Goal: Information Seeking & Learning: Learn about a topic

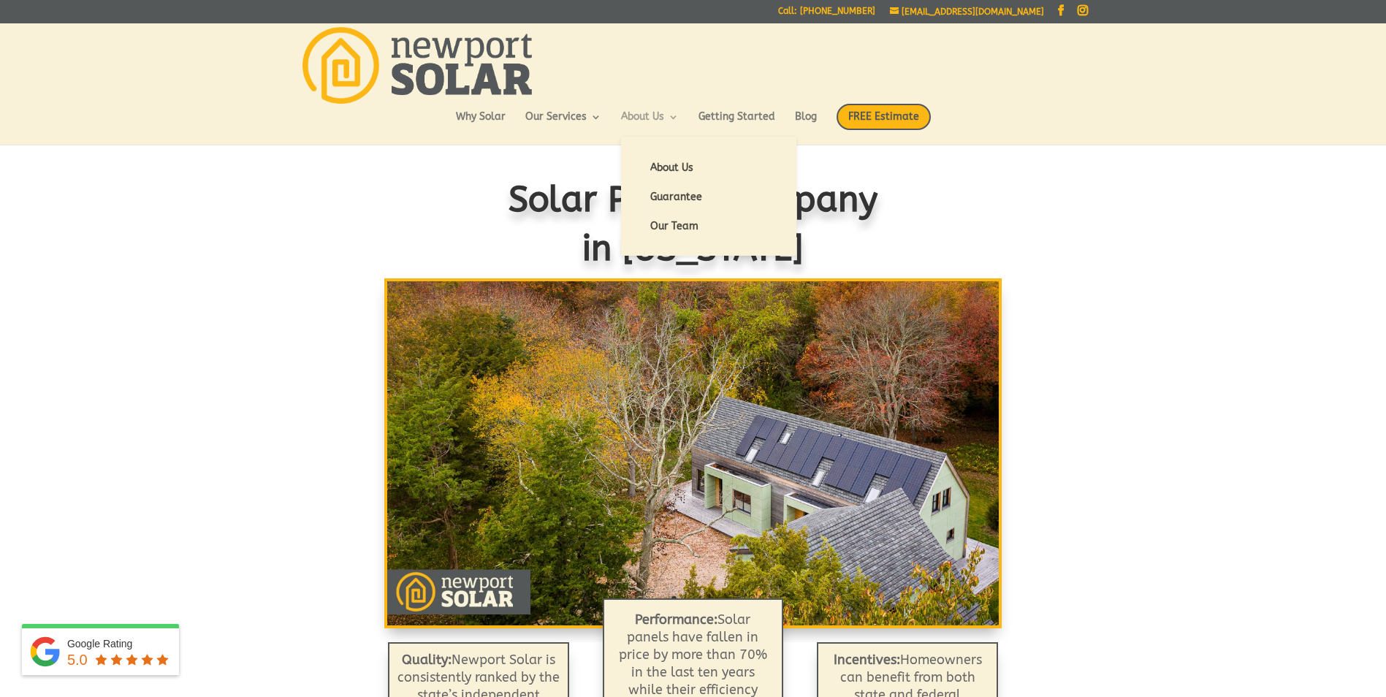
click at [666, 112] on link "About Us" at bounding box center [650, 124] width 58 height 25
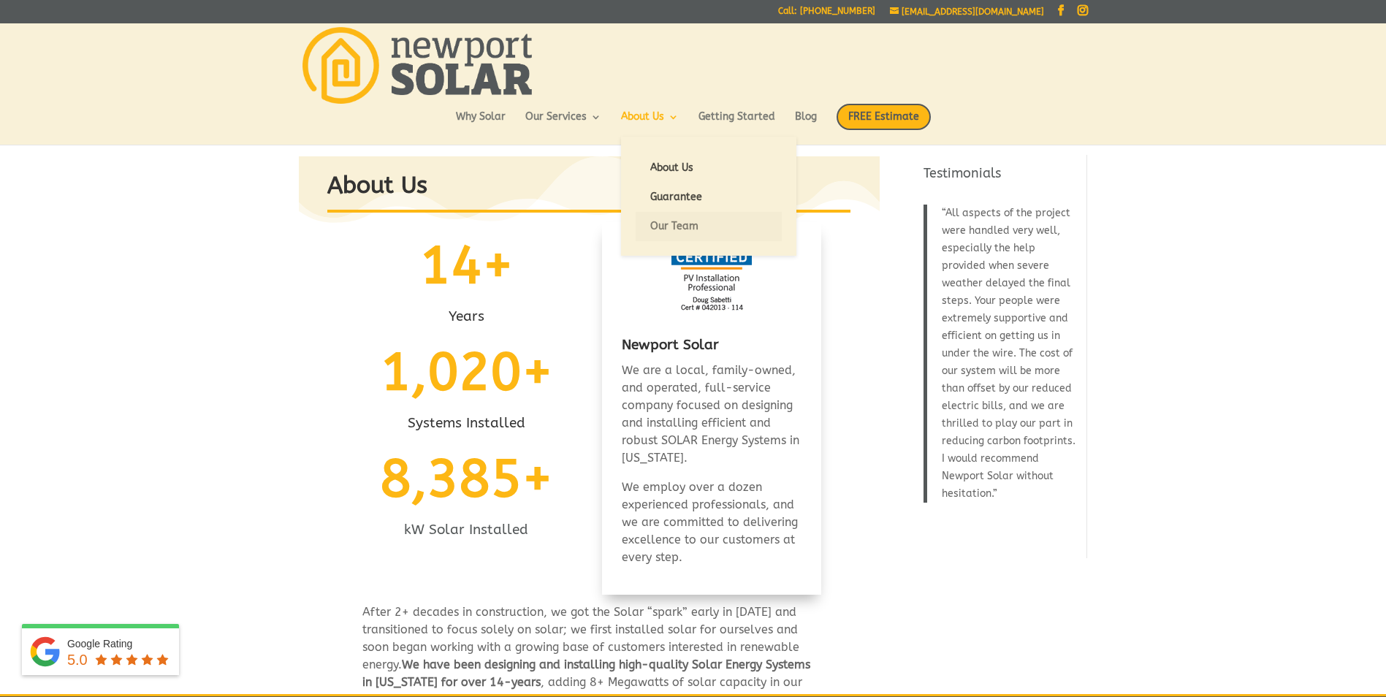
click at [667, 224] on link "Our Team" at bounding box center [709, 226] width 146 height 29
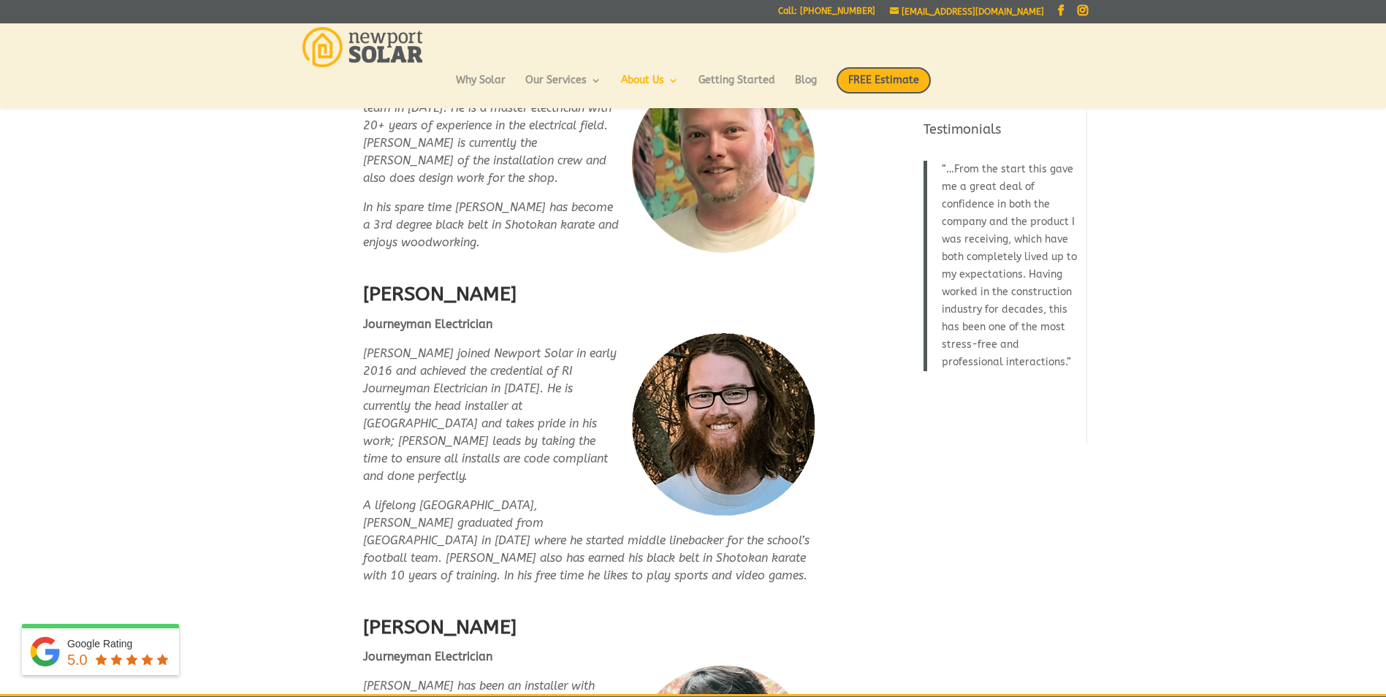
scroll to position [2559, 0]
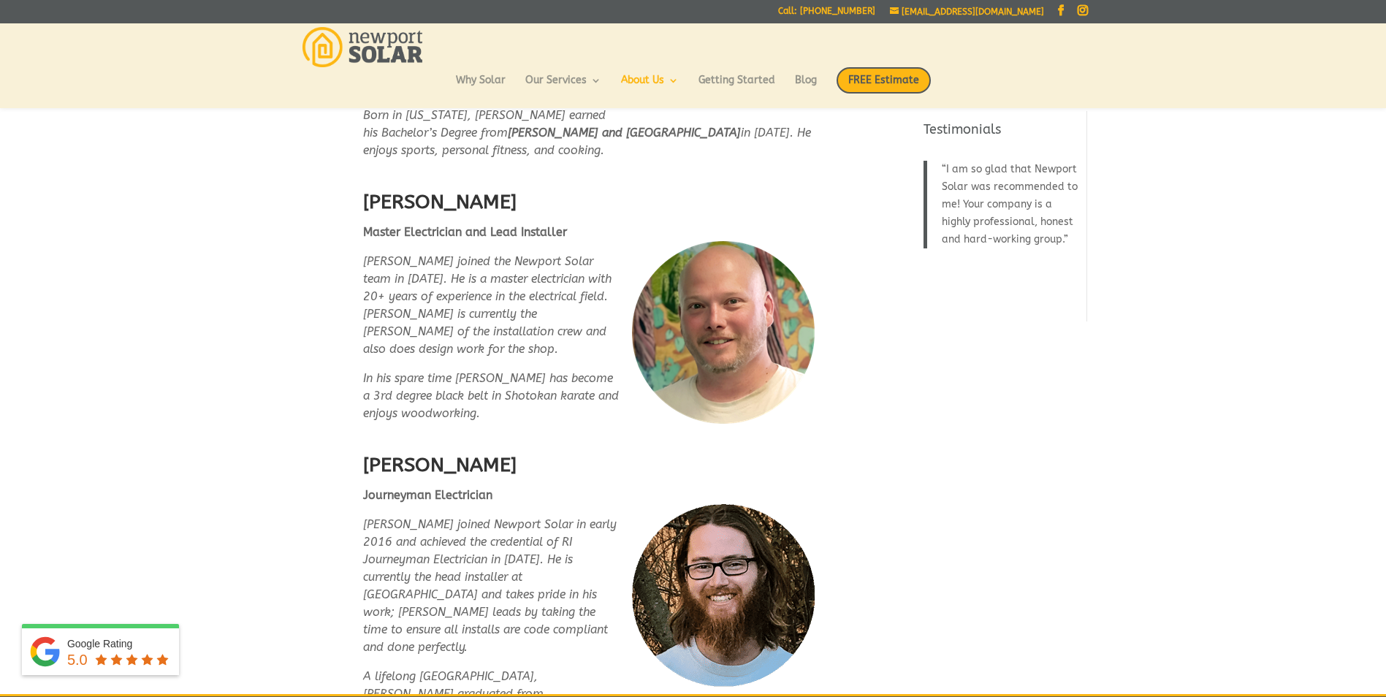
scroll to position [2384, 0]
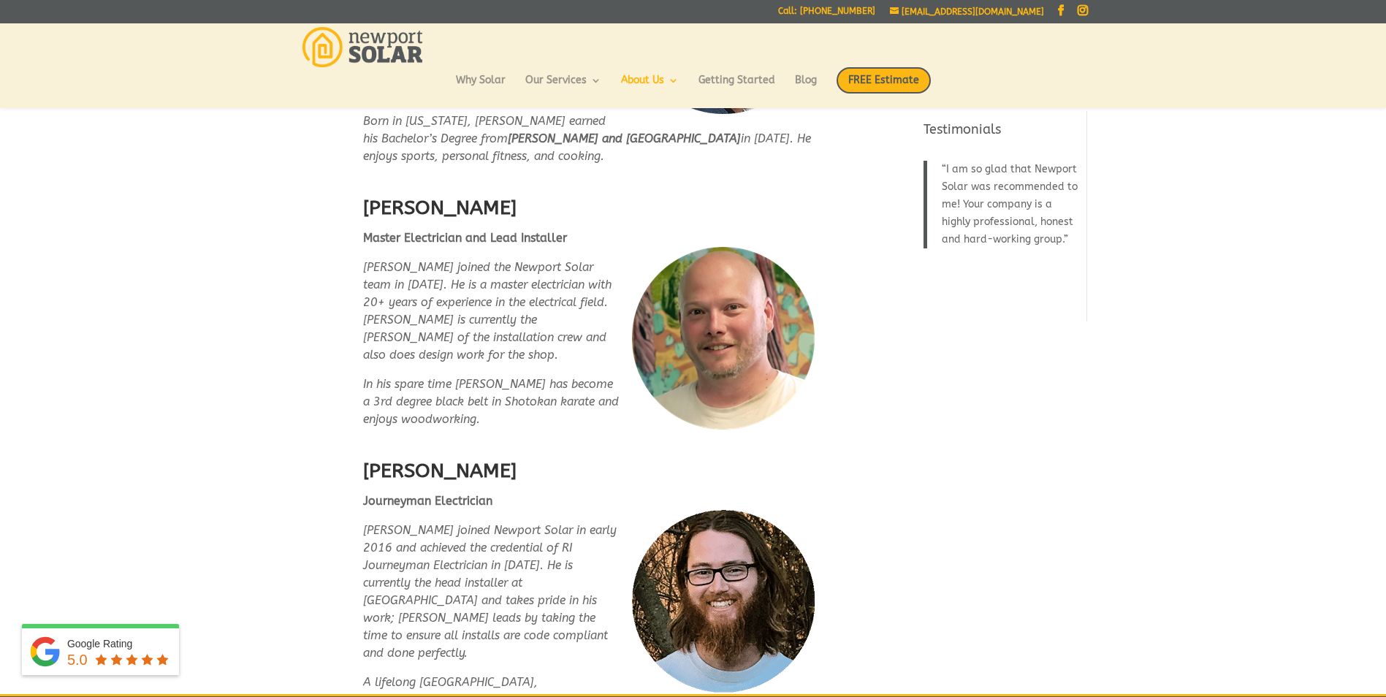
click at [392, 547] on em "Austin joined Newport Solar in early 2016 and achieved the credential of RI Jou…" at bounding box center [489, 591] width 253 height 137
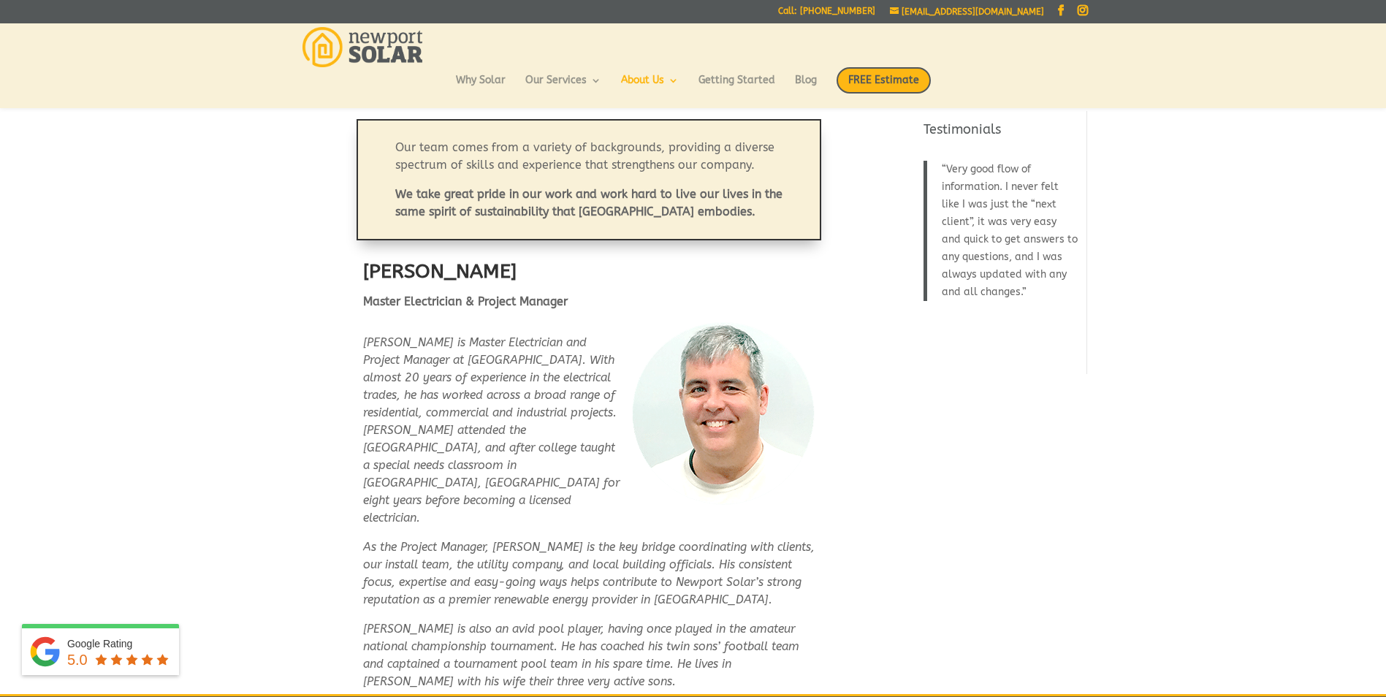
scroll to position [0, 0]
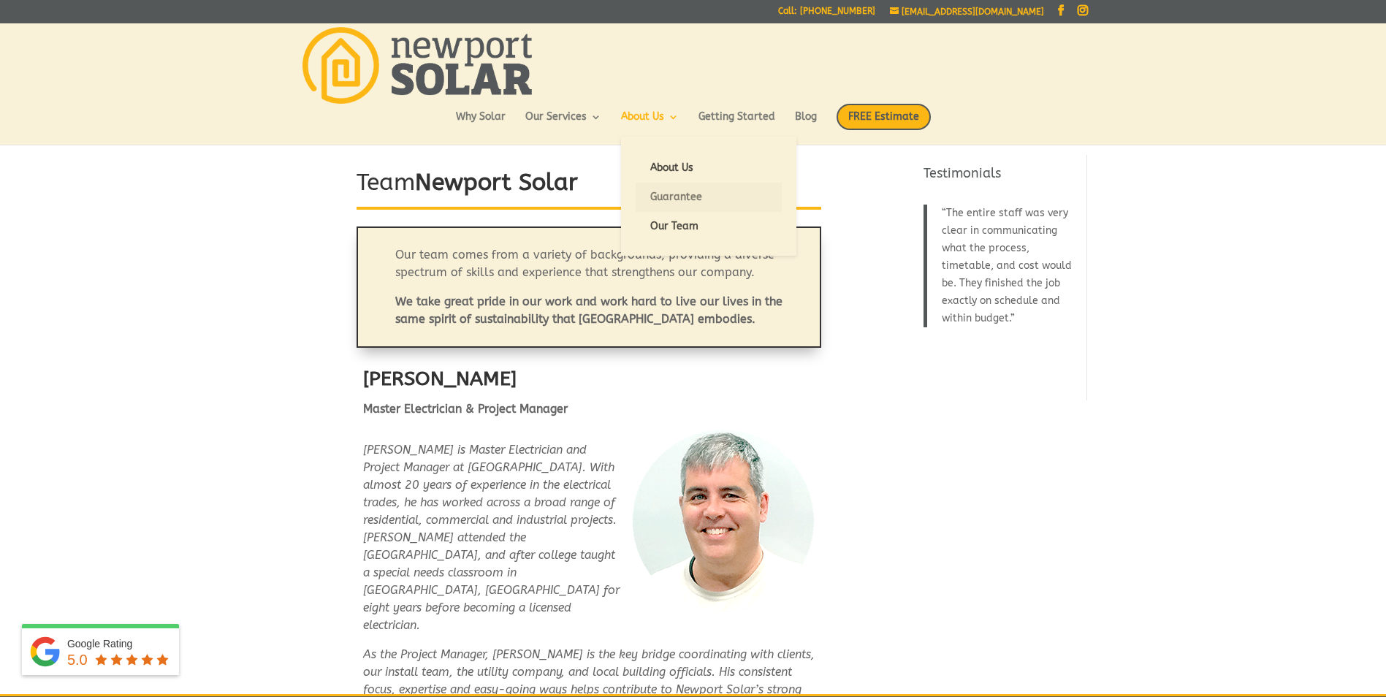
click at [674, 197] on link "Guarantee" at bounding box center [709, 197] width 146 height 29
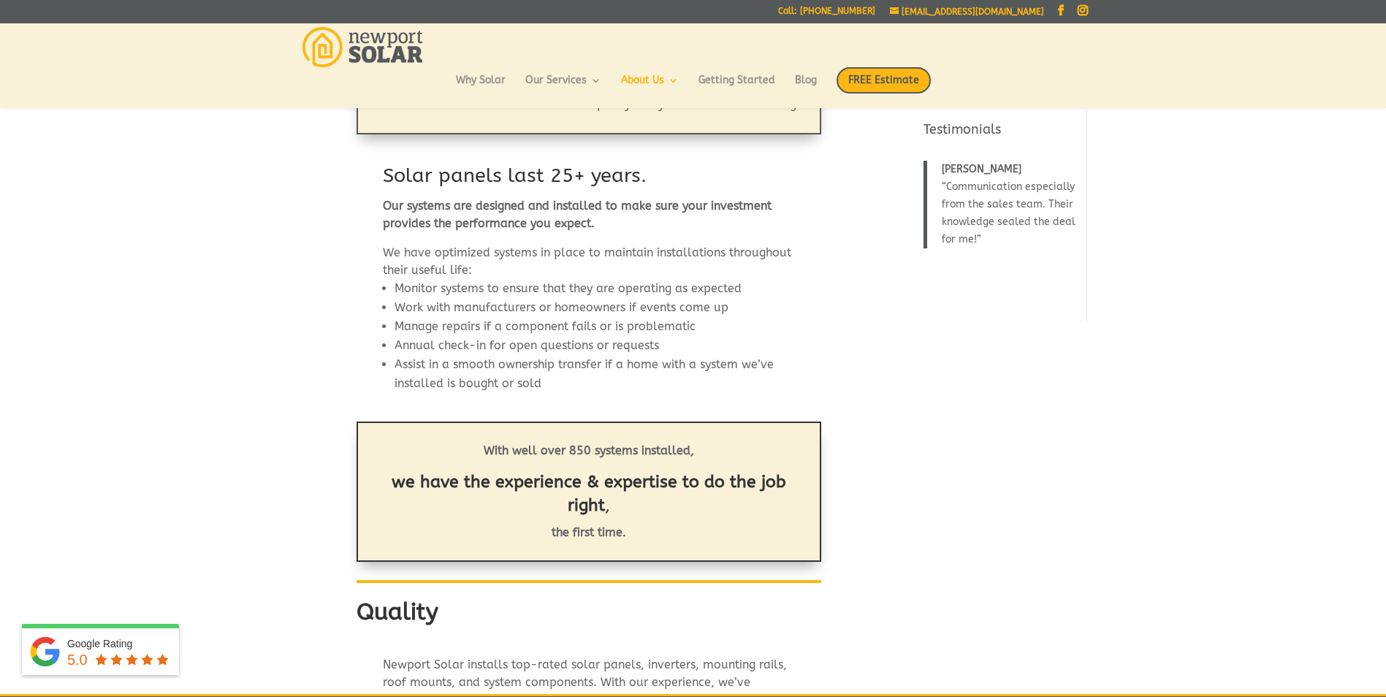
scroll to position [217, 0]
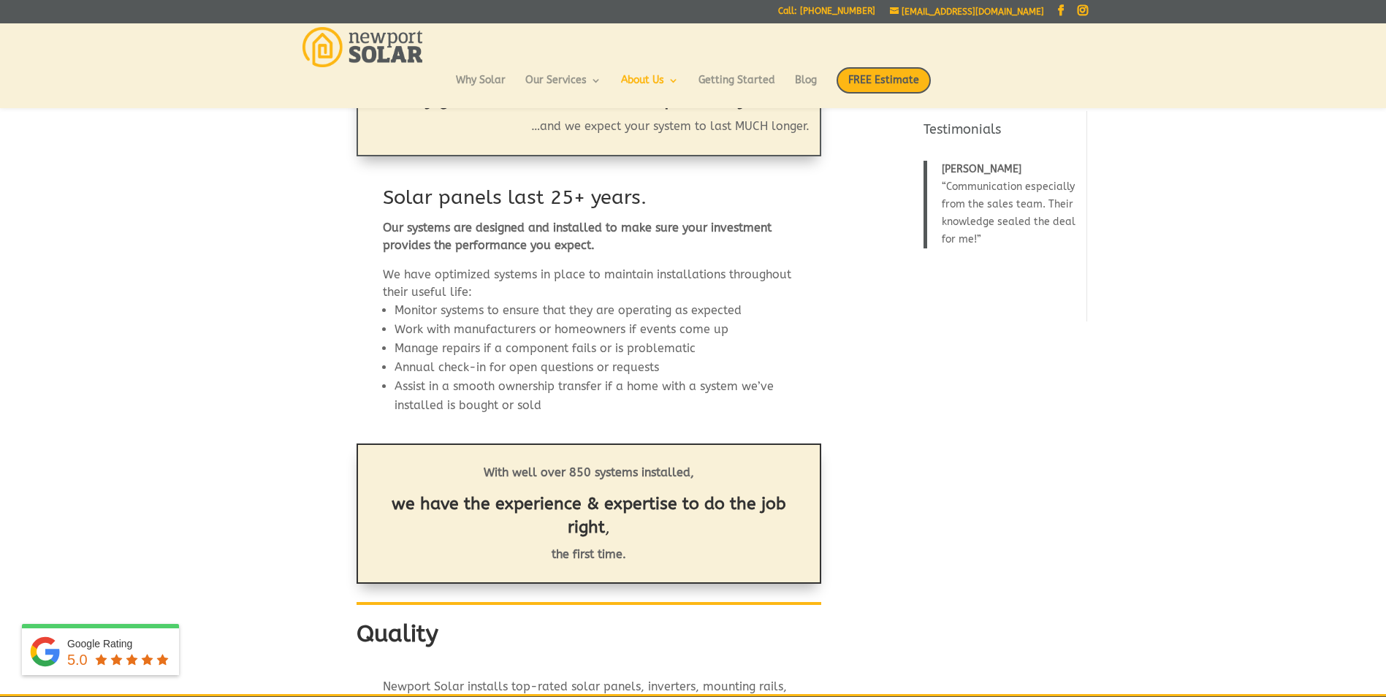
click at [779, 363] on li "Annual check-in for open questions or requests" at bounding box center [594, 367] width 400 height 19
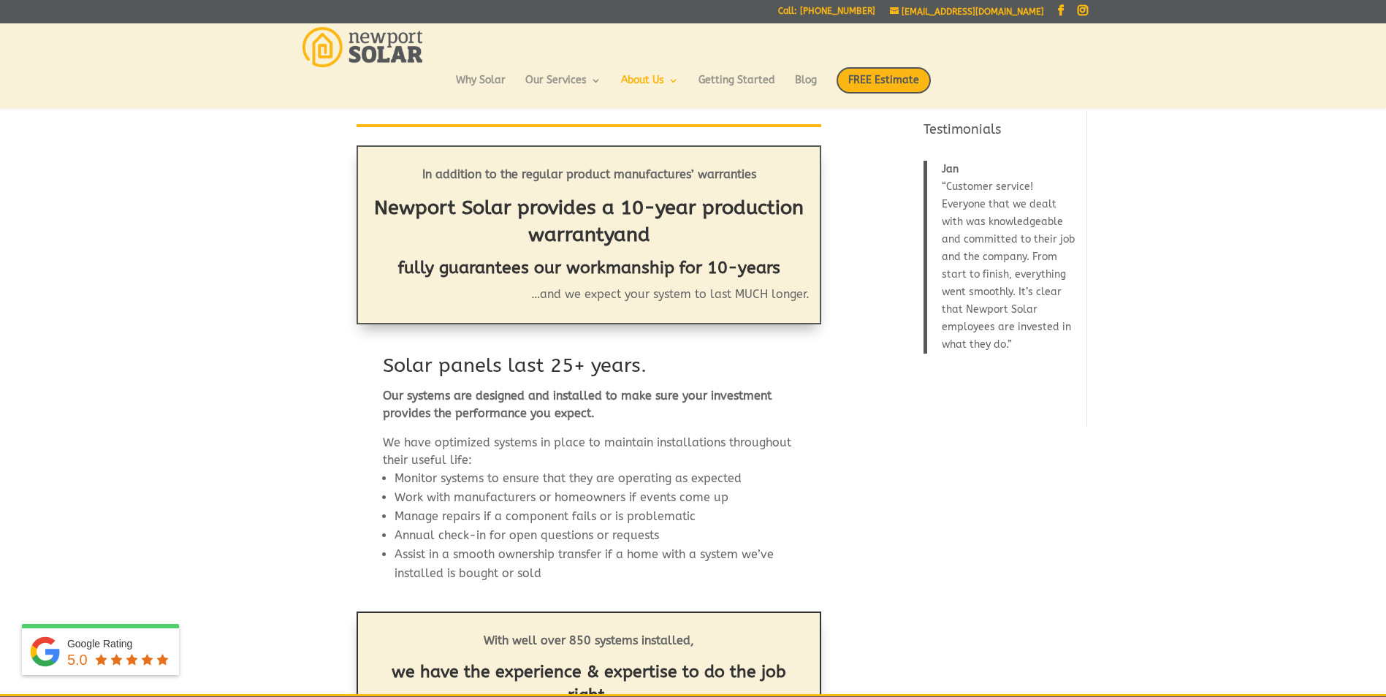
scroll to position [42, 0]
